Goal: Browse casually

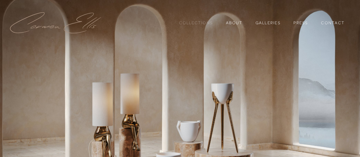
click at [197, 22] on link "Collections" at bounding box center [196, 23] width 34 height 10
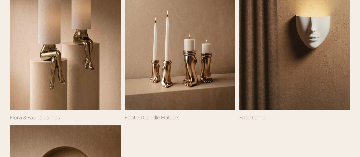
scroll to position [398, 0]
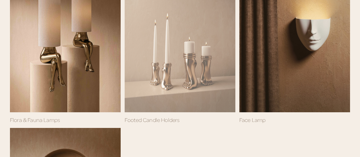
click at [194, 86] on div at bounding box center [180, 39] width 111 height 148
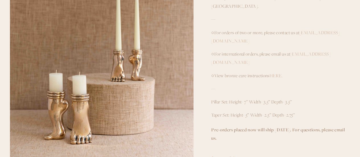
scroll to position [199, 0]
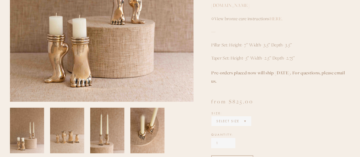
click at [245, 117] on select "Select Size 7 Inch Pillar Set 5 Inch Taper Set" at bounding box center [231, 121] width 38 height 9
click at [212, 117] on select "Select Size 7 Inch Pillar Set 5 Inch Taper Set" at bounding box center [231, 121] width 38 height 9
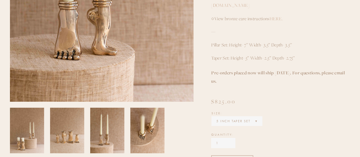
click at [259, 117] on select "Select Size 7 Inch Pillar Set 5 Inch Taper Set" at bounding box center [236, 121] width 49 height 9
select select "7 Inch Pillar Set"
click at [212, 117] on select "Select Size 7 Inch Pillar Set 5 Inch Taper Set" at bounding box center [236, 121] width 49 height 9
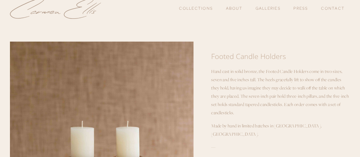
scroll to position [0, 0]
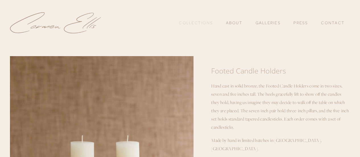
click at [204, 24] on link "Collections" at bounding box center [196, 23] width 34 height 10
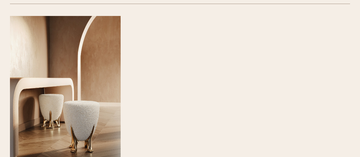
scroll to position [142, 0]
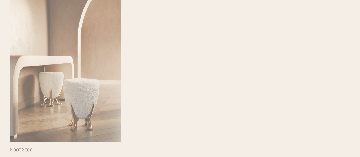
click at [94, 94] on div at bounding box center [65, 68] width 111 height 148
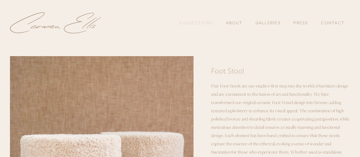
click at [191, 22] on link "Collections" at bounding box center [196, 23] width 34 height 10
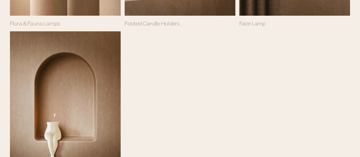
scroll to position [512, 0]
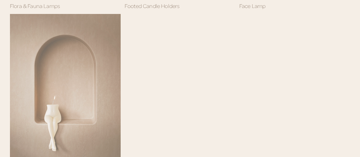
click at [86, 94] on div at bounding box center [65, 88] width 111 height 148
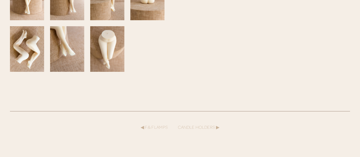
scroll to position [398, 0]
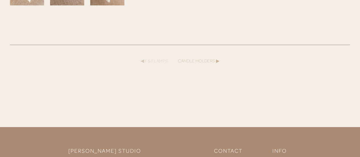
click at [155, 60] on link "◀︎ F & F LAMPS" at bounding box center [153, 61] width 27 height 6
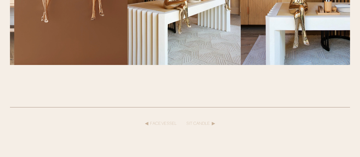
scroll to position [711, 0]
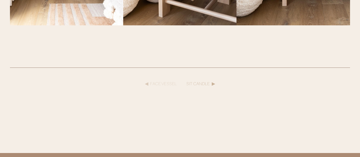
click at [164, 84] on link "◀︎ FACE VESSEL" at bounding box center [161, 83] width 32 height 6
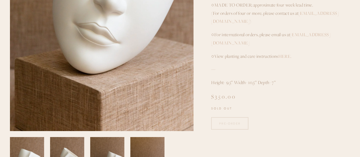
scroll to position [199, 0]
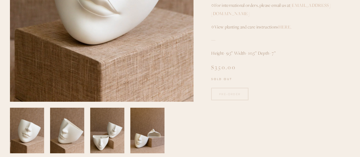
click at [235, 92] on div "PRE-ORDER" at bounding box center [229, 94] width 21 height 4
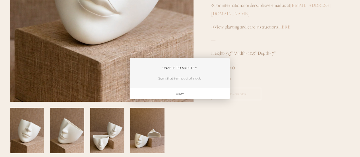
click at [177, 94] on div "Okay" at bounding box center [179, 93] width 99 height 11
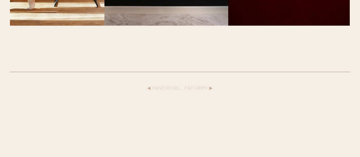
scroll to position [625, 0]
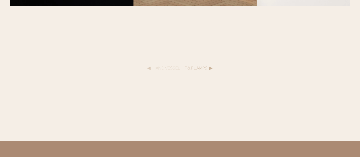
click at [167, 69] on link "◀︎ HAND VESSEL" at bounding box center [163, 68] width 33 height 6
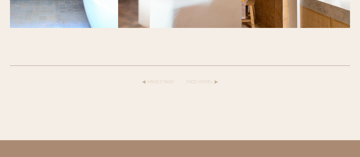
scroll to position [597, 0]
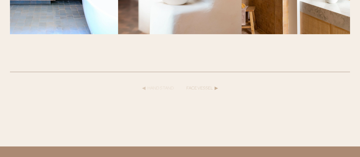
click at [169, 87] on link "◀︎ HAND STAND" at bounding box center [158, 88] width 32 height 6
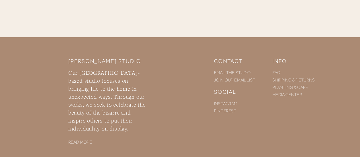
scroll to position [714, 0]
